Goal: Information Seeking & Learning: Learn about a topic

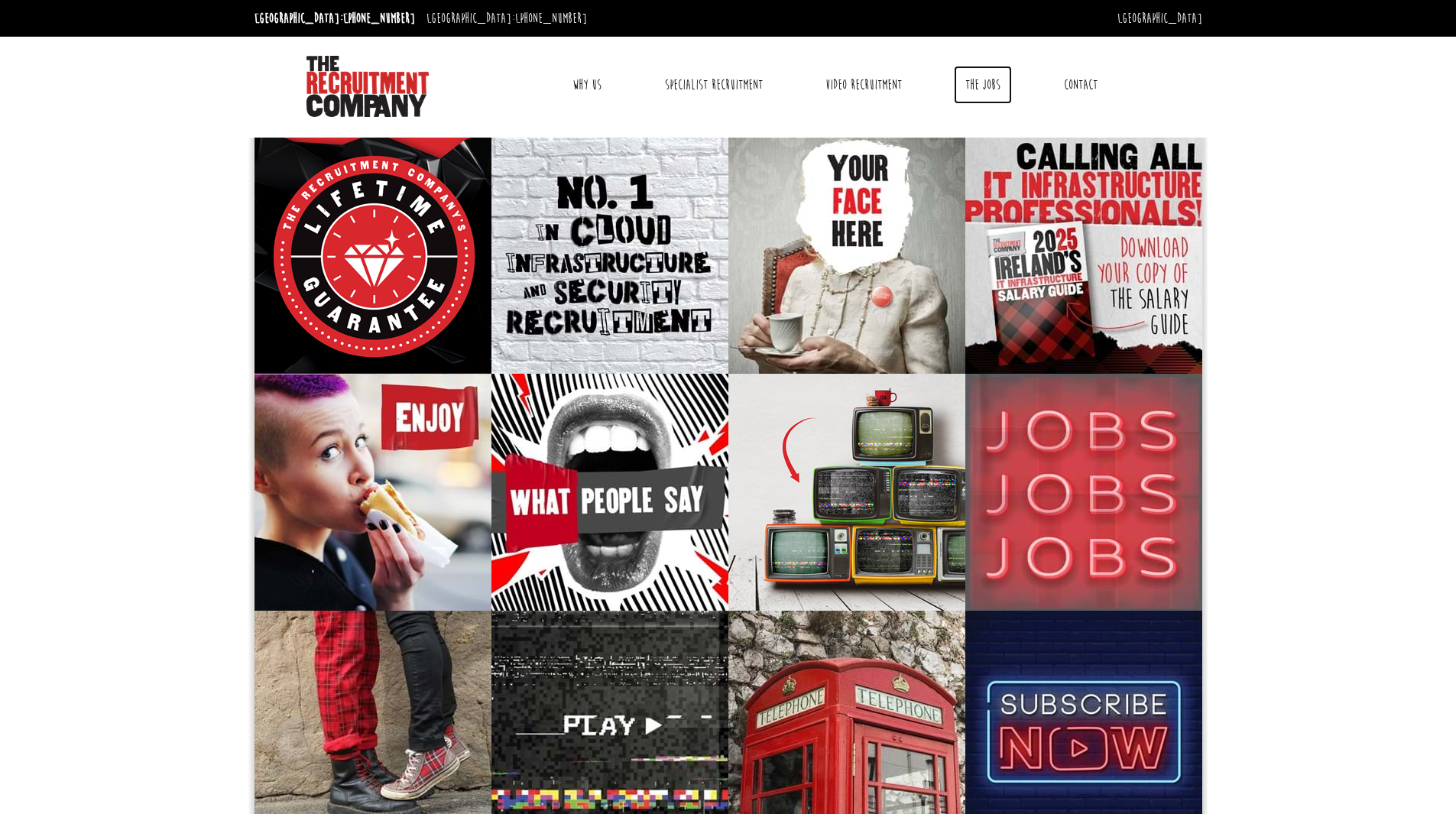
click at [992, 87] on link "The Jobs" at bounding box center [983, 85] width 58 height 38
click at [183, 122] on header "Dublin: +353 1 697 2548 Sydney: +61 2 8346 6700 Dublin Sydney Dublin Toggle nav…" at bounding box center [728, 66] width 1456 height 132
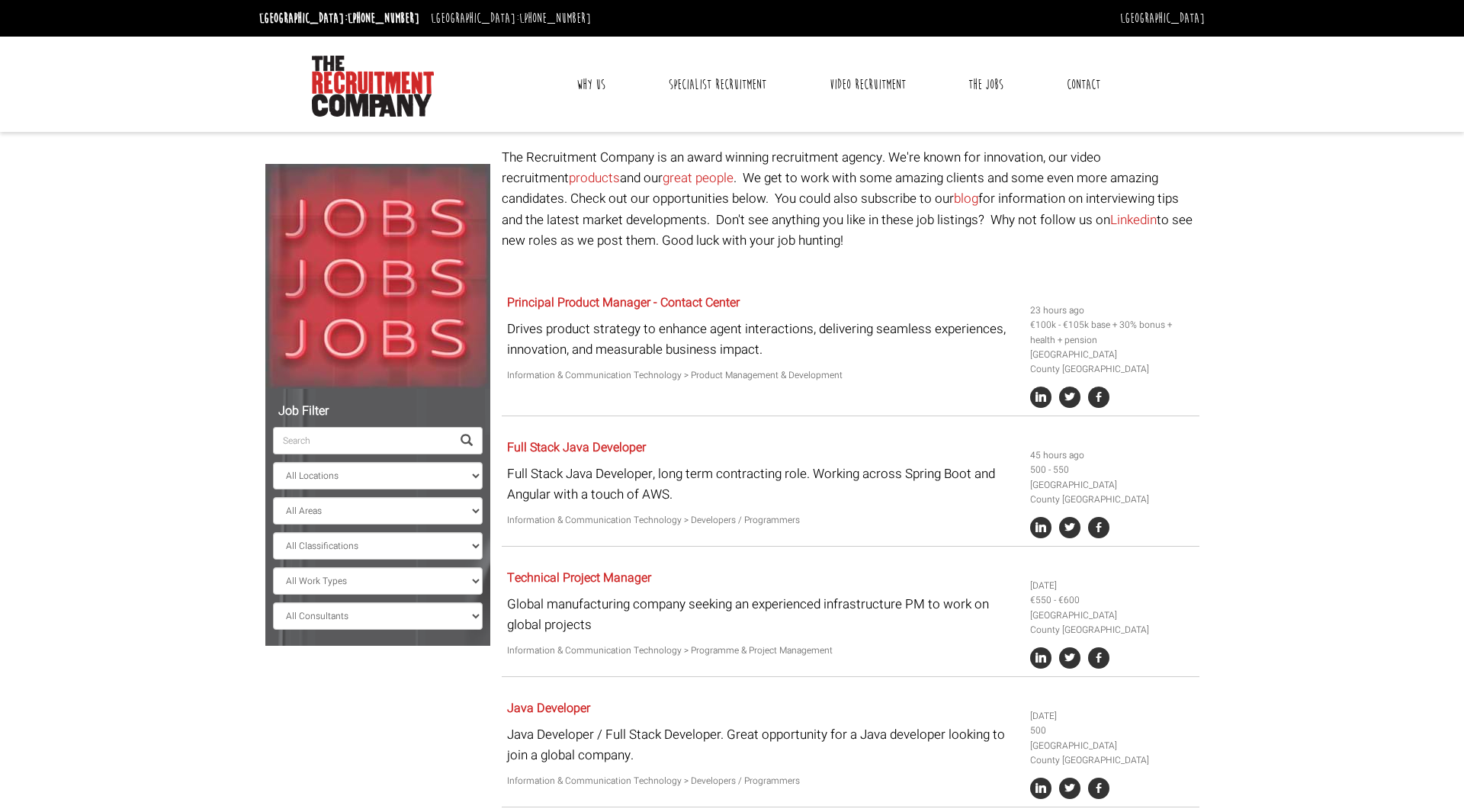
select select "[GEOGRAPHIC_DATA]"
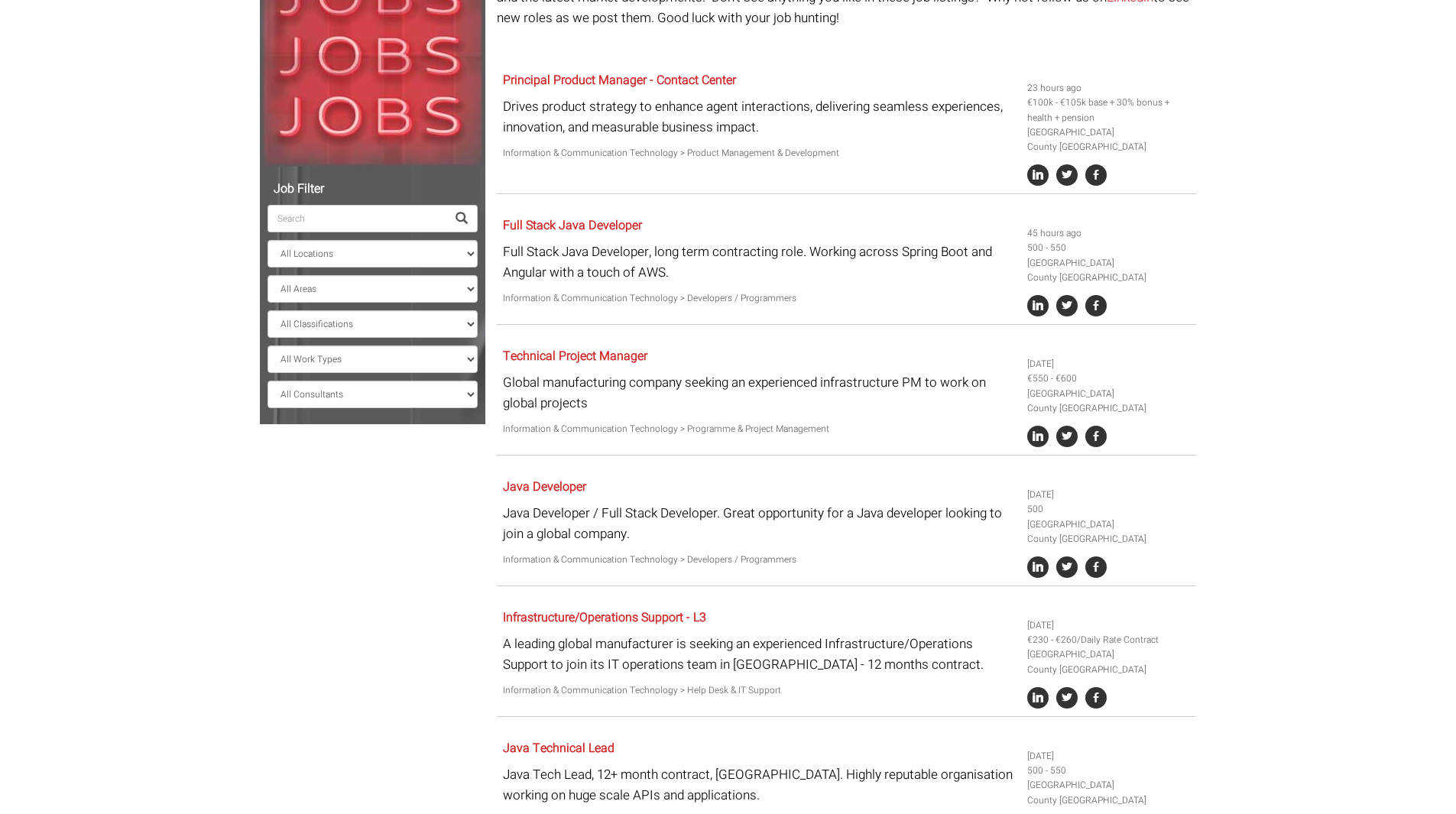
scroll to position [222, 0]
click at [468, 259] on select "All Locations [GEOGRAPHIC_DATA] [GEOGRAPHIC_DATA] [GEOGRAPHIC_DATA] [GEOGRAPHIC…" at bounding box center [373, 254] width 210 height 28
click at [267, 240] on select "All Locations [GEOGRAPHIC_DATA] [GEOGRAPHIC_DATA] [GEOGRAPHIC_DATA] [GEOGRAPHIC…" at bounding box center [373, 254] width 210 height 28
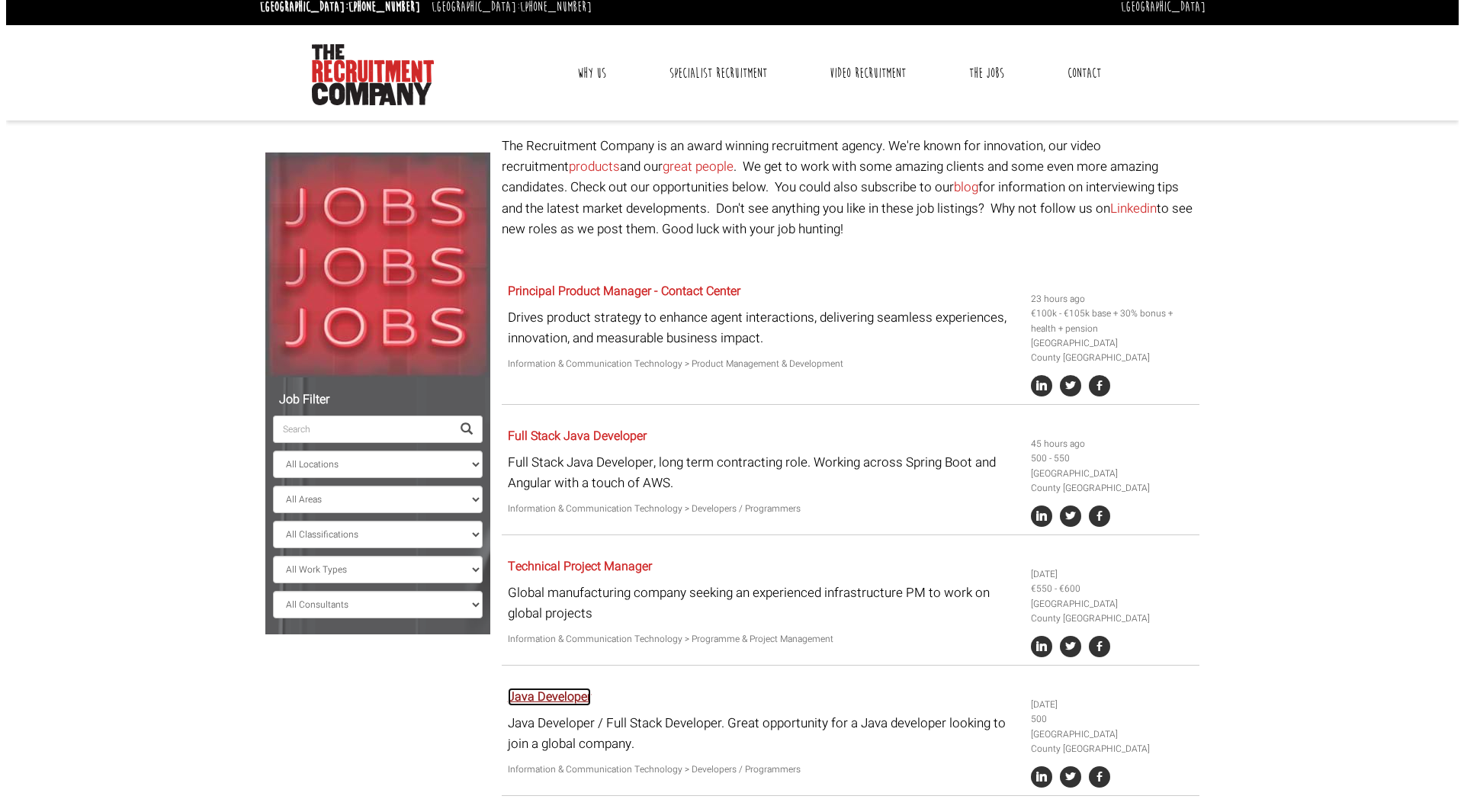
scroll to position [0, 0]
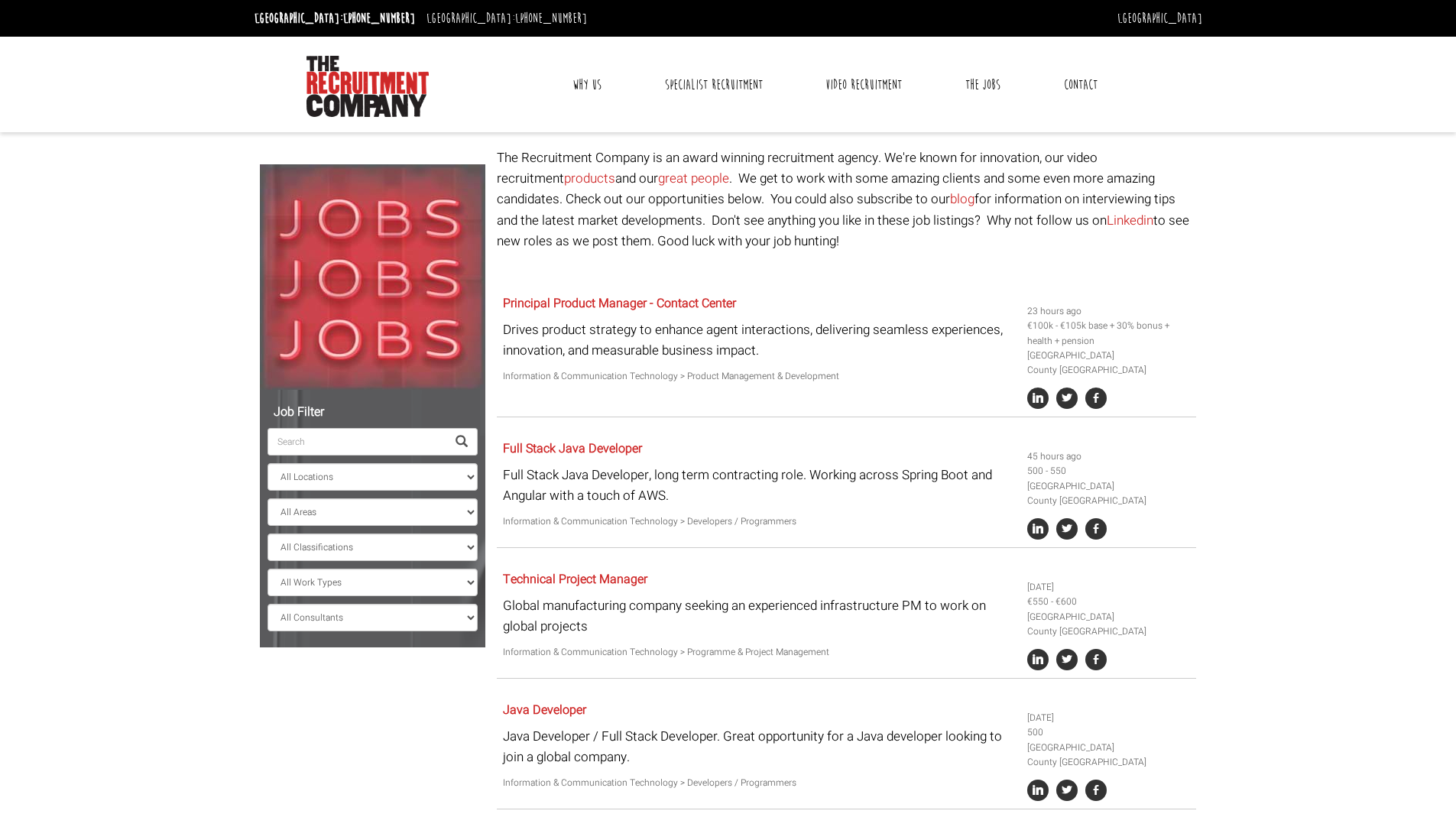
click at [387, 449] on input "search" at bounding box center [357, 441] width 179 height 28
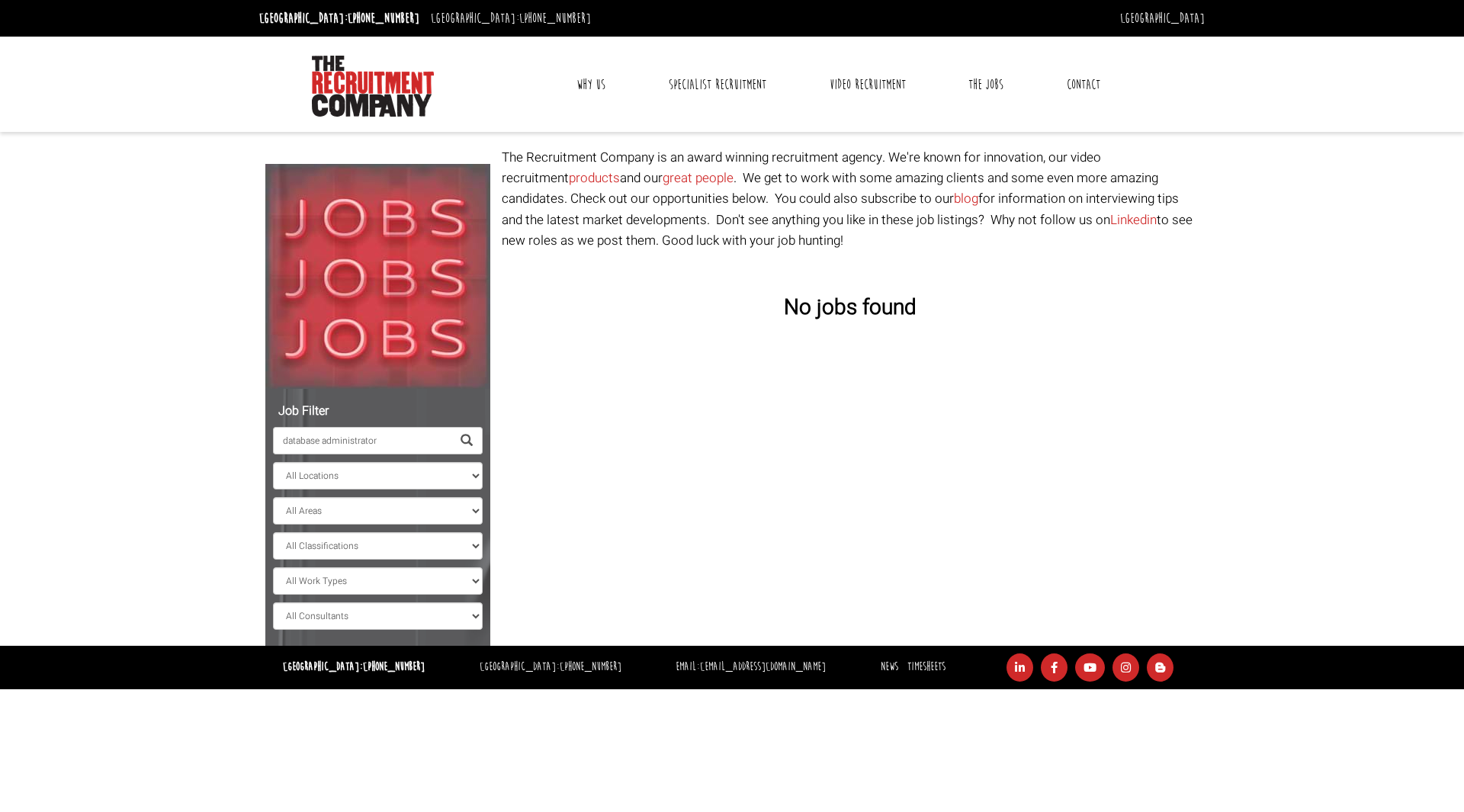
type input "database administrator"
